Goal: Task Accomplishment & Management: Manage account settings

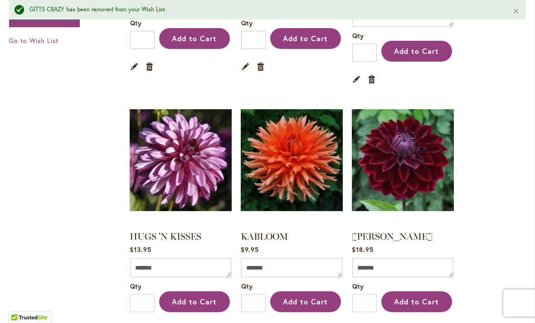
scroll to position [1668, 0]
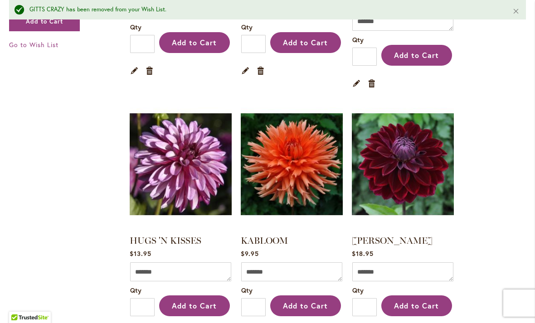
click at [195, 120] on img at bounding box center [181, 164] width 102 height 127
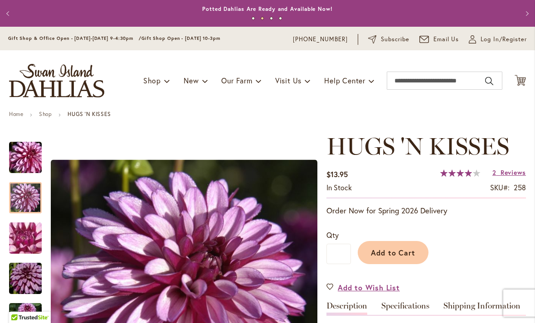
click at [505, 40] on span "Log In/Register" at bounding box center [504, 39] width 46 height 9
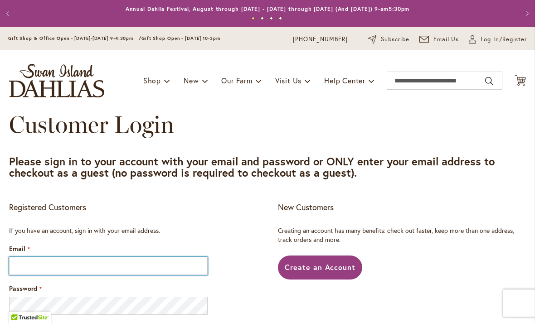
click at [116, 269] on input "Email" at bounding box center [108, 266] width 199 height 18
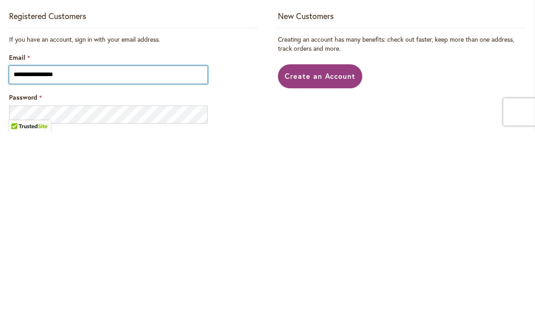
type input "**********"
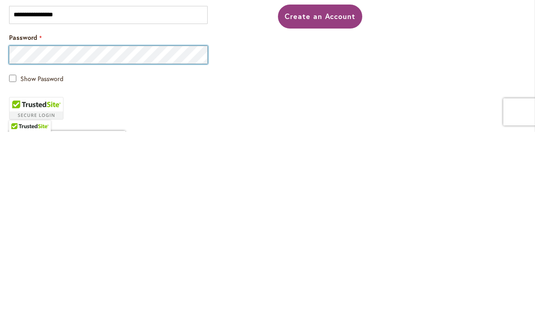
scroll to position [58, 0]
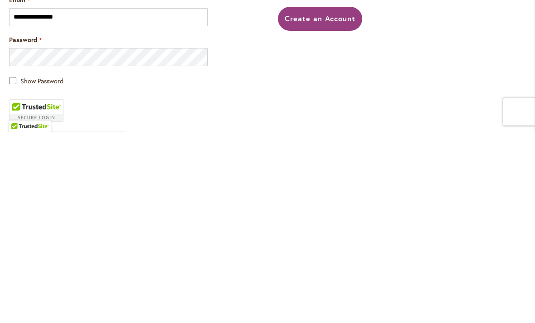
click at [52, 268] on span "Show Password" at bounding box center [41, 272] width 43 height 9
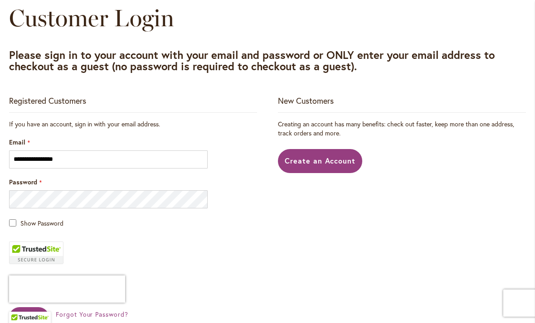
scroll to position [119, 0]
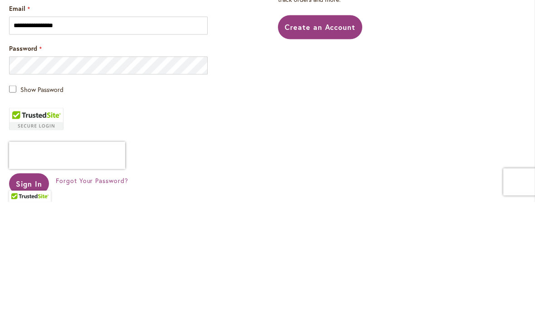
click at [532, 115] on main "**********" at bounding box center [267, 209] width 533 height 434
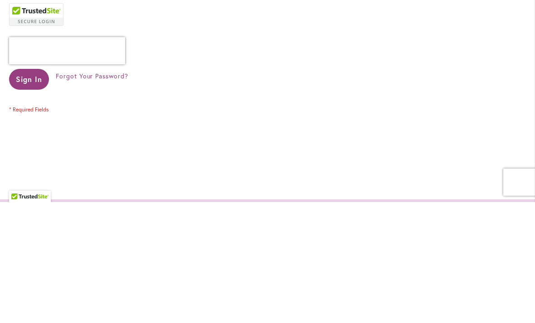
scroll to position [230, 0]
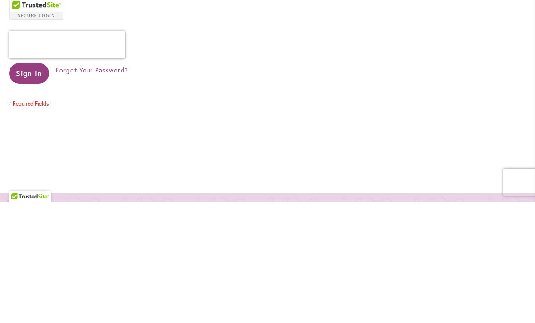
click at [40, 190] on span "Sign In" at bounding box center [29, 195] width 26 height 10
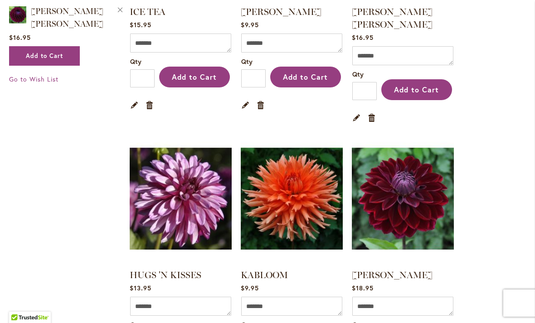
scroll to position [1644, 0]
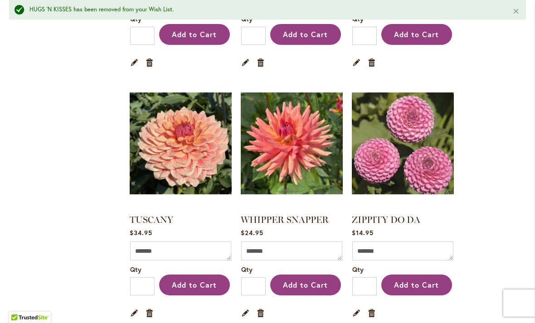
scroll to position [2956, 0]
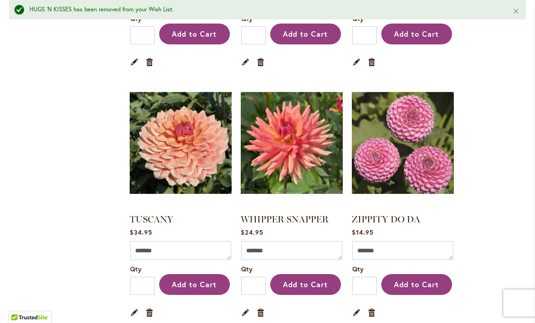
click at [309, 96] on img at bounding box center [292, 142] width 102 height 127
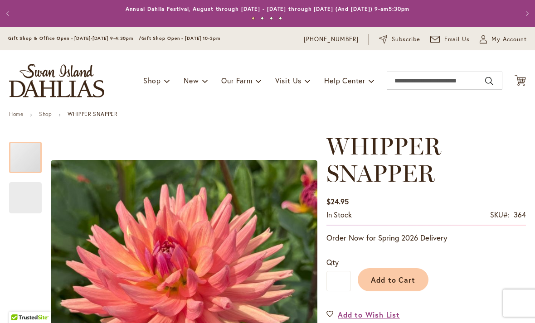
type input "*****"
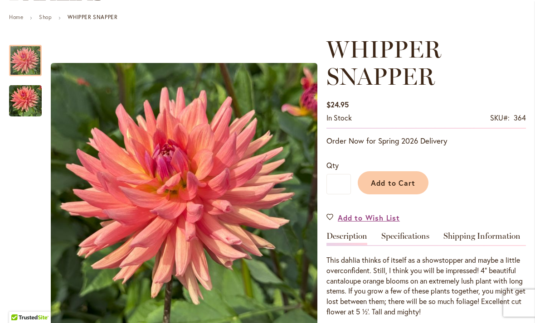
scroll to position [98, 0]
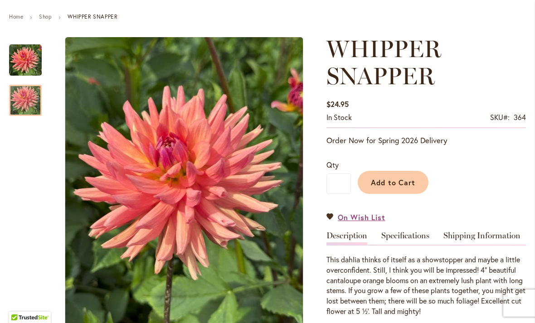
click at [30, 104] on img "WHIPPER SNAPPER" at bounding box center [25, 101] width 33 height 44
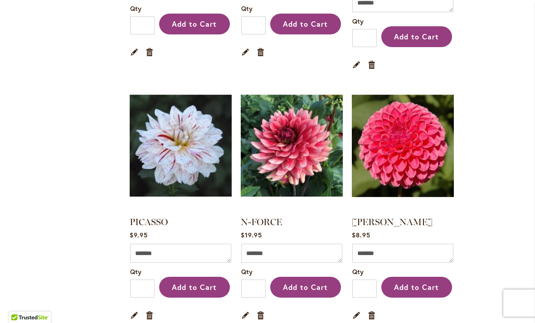
scroll to position [2183, 0]
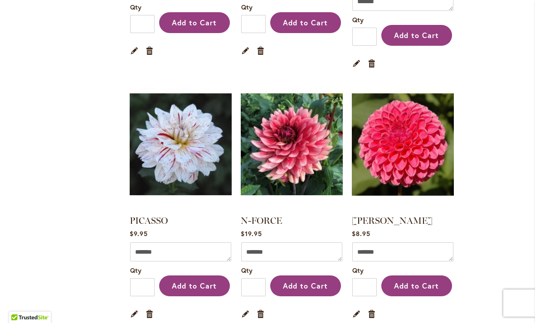
click at [316, 98] on img at bounding box center [292, 144] width 102 height 127
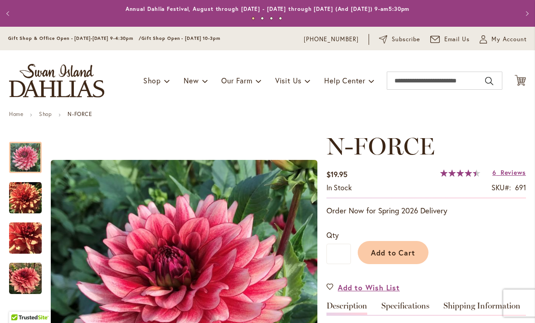
type input "*****"
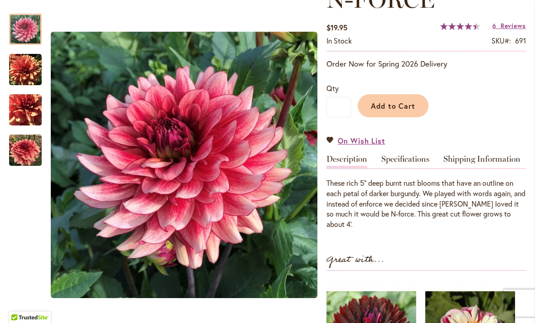
scroll to position [147, 0]
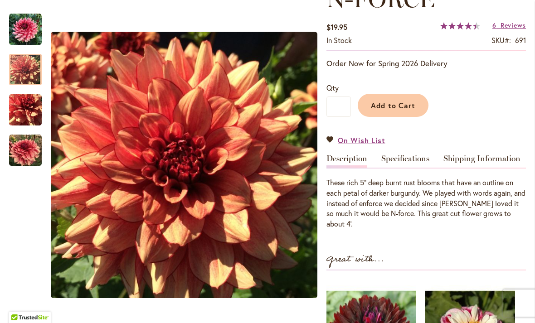
click at [28, 70] on img "N-FORCE" at bounding box center [25, 70] width 33 height 33
click at [24, 85] on div at bounding box center [25, 69] width 33 height 31
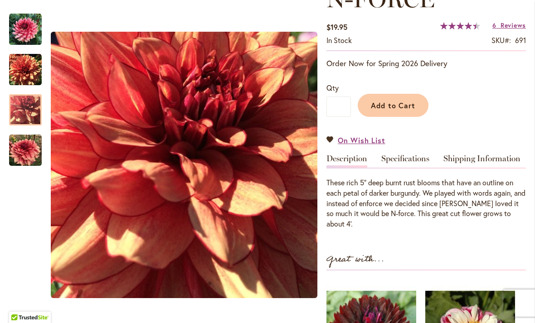
click at [333, 136] on link "On Wish List" at bounding box center [356, 140] width 59 height 10
click at [331, 137] on link "On Wish List" at bounding box center [356, 140] width 59 height 10
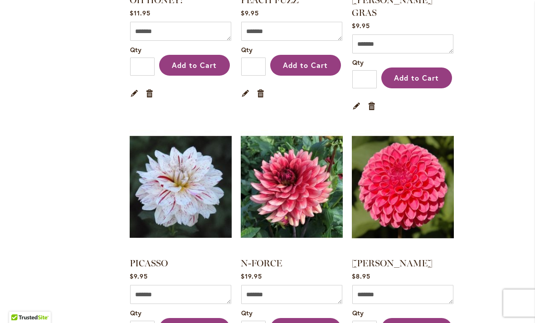
scroll to position [2141, 0]
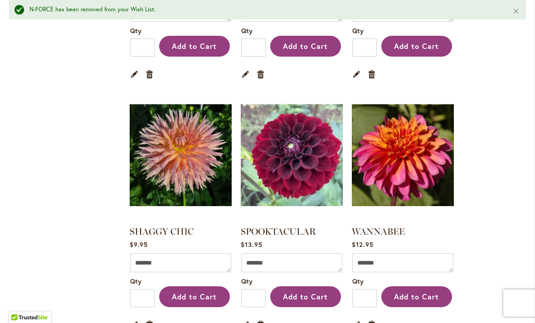
scroll to position [2442, 0]
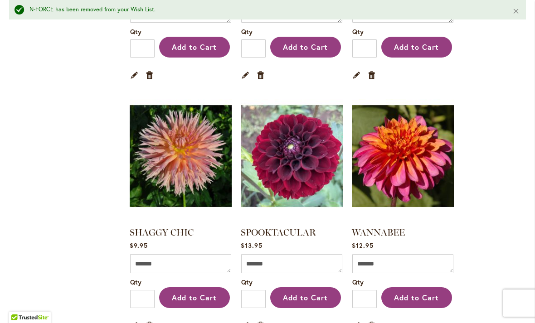
click at [197, 104] on img at bounding box center [181, 156] width 102 height 127
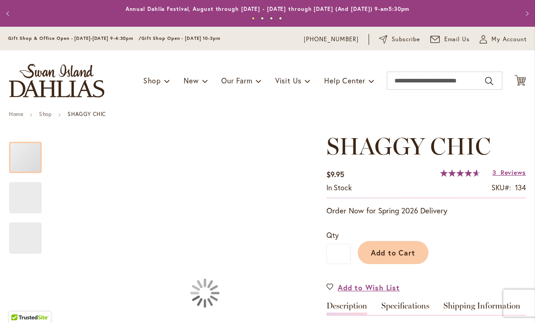
type input "*****"
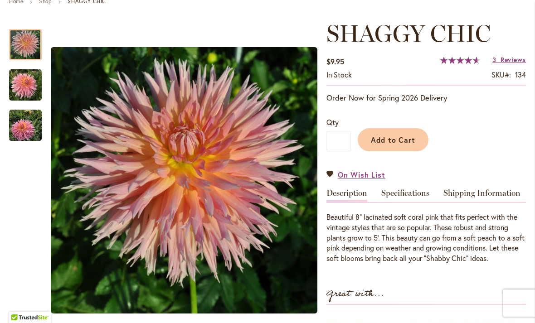
scroll to position [112, 0]
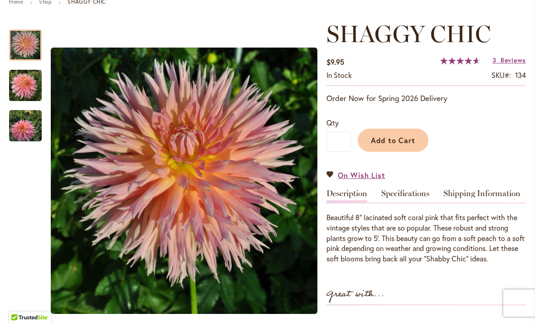
click at [24, 127] on img "SHAGGY CHIC" at bounding box center [25, 126] width 33 height 33
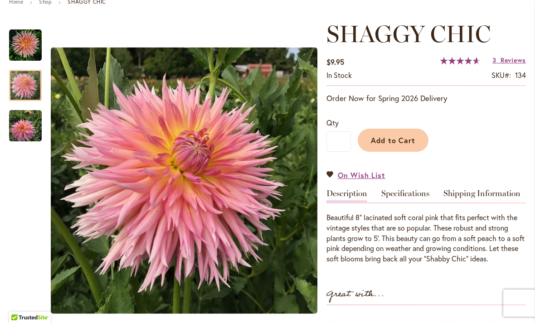
click at [25, 89] on img "SHAGGY CHIC" at bounding box center [25, 85] width 33 height 33
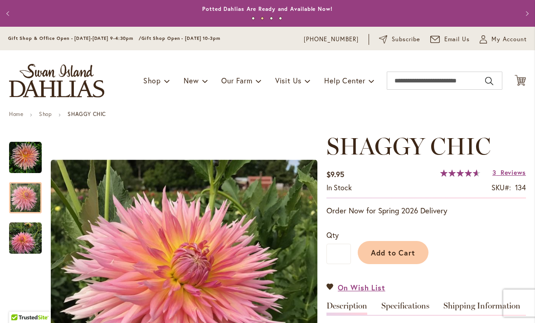
scroll to position [0, 0]
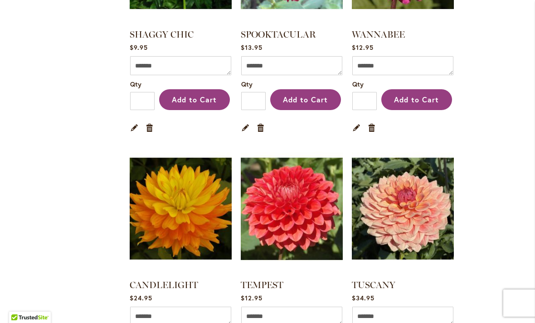
scroll to position [2628, 0]
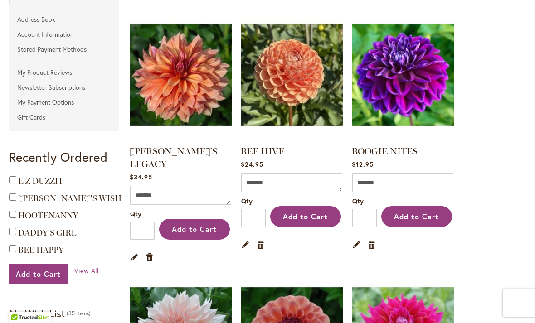
scroll to position [182, 0]
